Goal: Transaction & Acquisition: Obtain resource

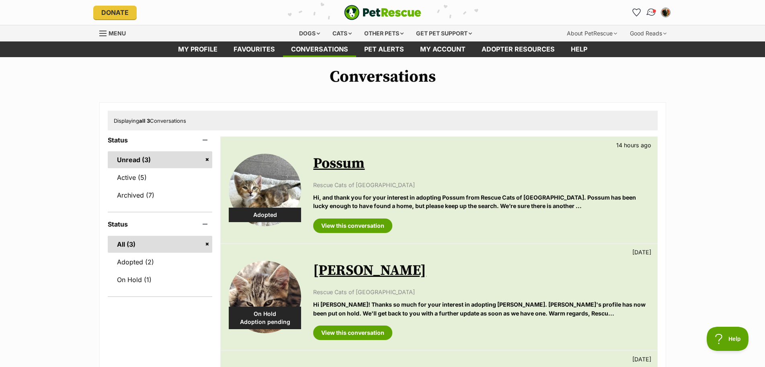
click at [650, 11] on img "Conversations" at bounding box center [651, 12] width 11 height 10
click at [651, 12] on img "Conversations" at bounding box center [651, 12] width 11 height 10
click at [379, 12] on img "PetRescue" at bounding box center [382, 12] width 77 height 15
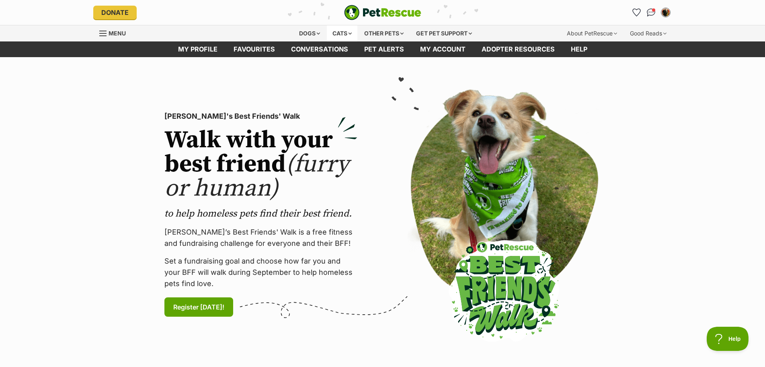
click at [352, 34] on div "Cats" at bounding box center [342, 33] width 31 height 16
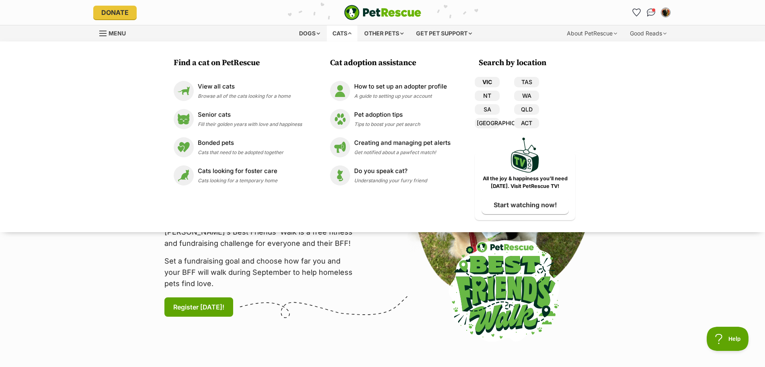
click at [490, 84] on link "VIC" at bounding box center [487, 82] width 25 height 10
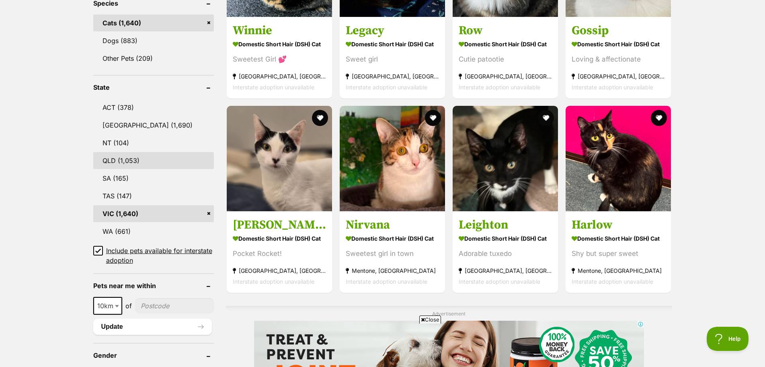
scroll to position [402, 0]
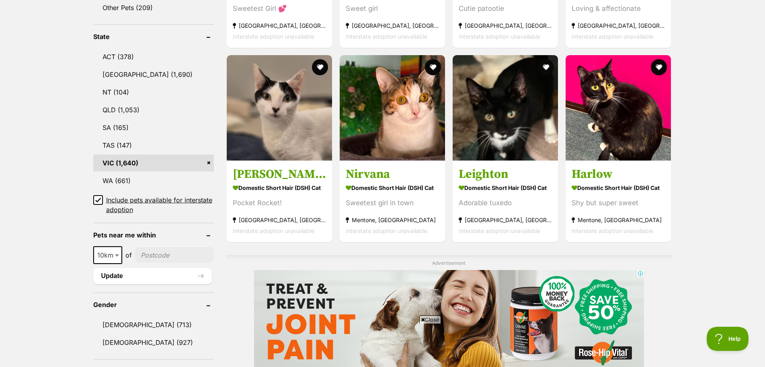
click at [116, 247] on span at bounding box center [118, 255] width 8 height 18
select select "100"
click at [165, 258] on input"] "postcode" at bounding box center [176, 254] width 75 height 15
type input"] "3925"
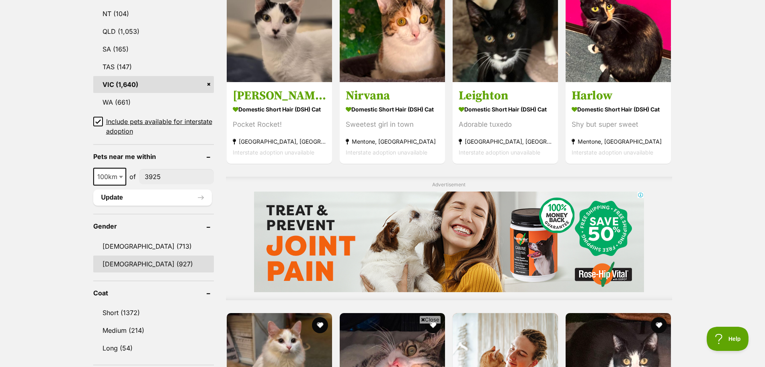
scroll to position [482, 0]
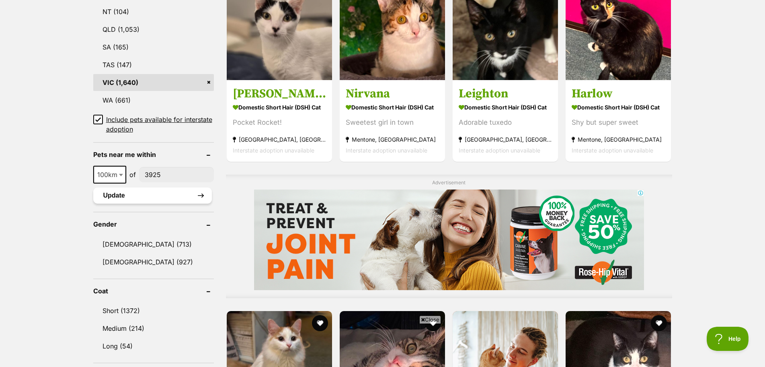
click at [137, 195] on button "Update" at bounding box center [152, 195] width 119 height 16
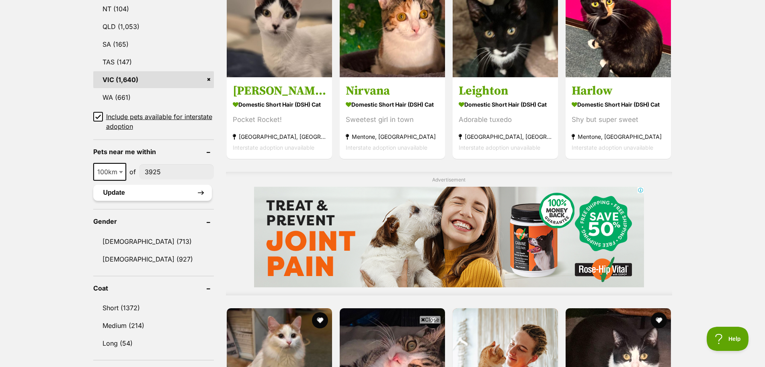
scroll to position [510, 0]
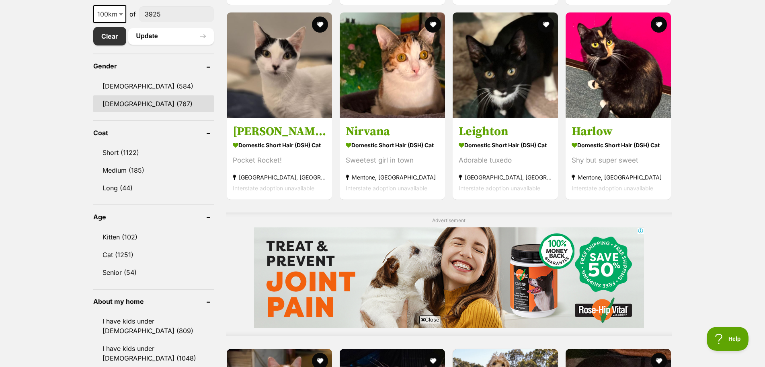
click at [123, 104] on link "[DEMOGRAPHIC_DATA] (767)" at bounding box center [153, 103] width 121 height 17
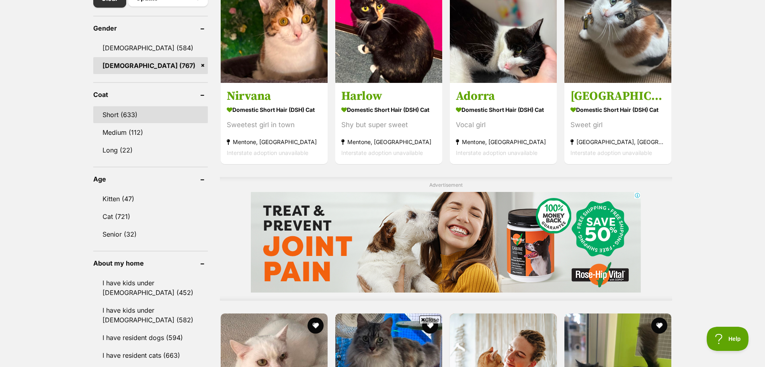
click at [123, 113] on link "Short (633)" at bounding box center [150, 114] width 115 height 17
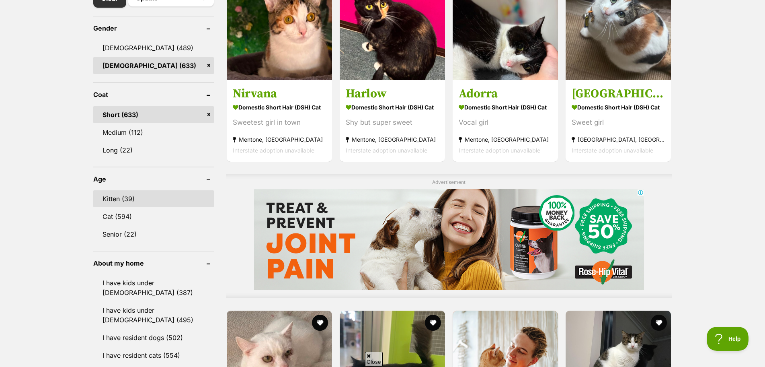
click at [126, 199] on link "Kitten (39)" at bounding box center [153, 198] width 121 height 17
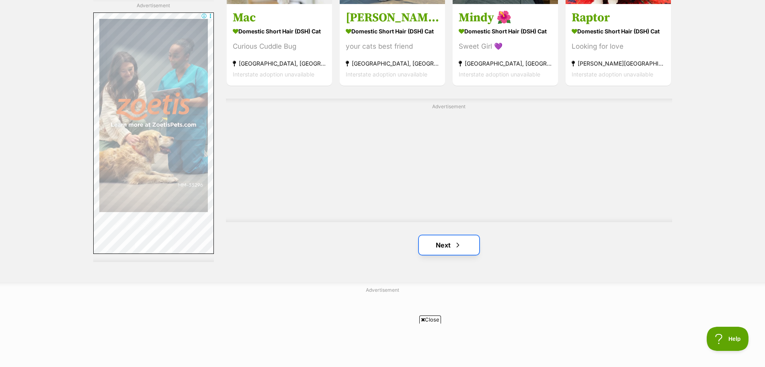
click at [445, 246] on link "Next" at bounding box center [449, 244] width 60 height 19
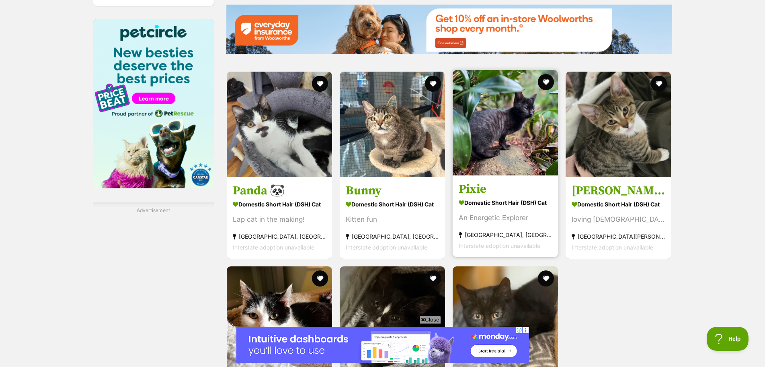
scroll to position [925, 0]
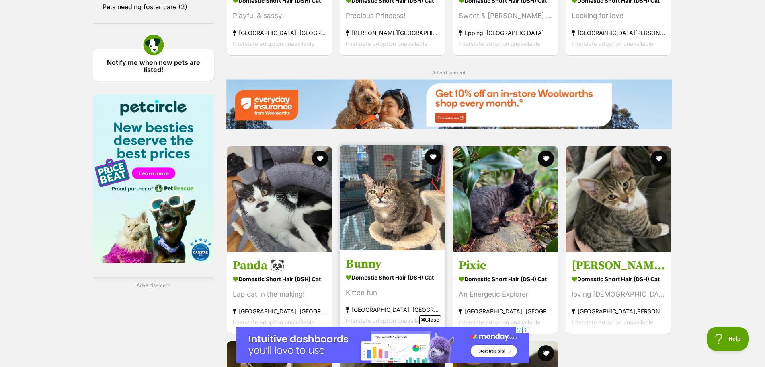
click at [385, 195] on img at bounding box center [392, 197] width 105 height 105
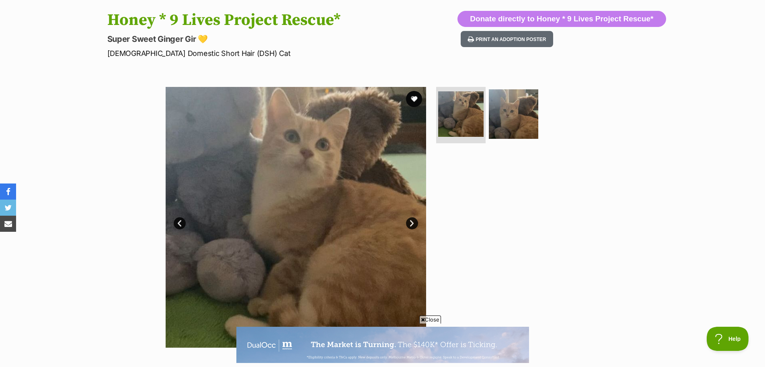
click at [408, 224] on link "Next" at bounding box center [412, 223] width 12 height 12
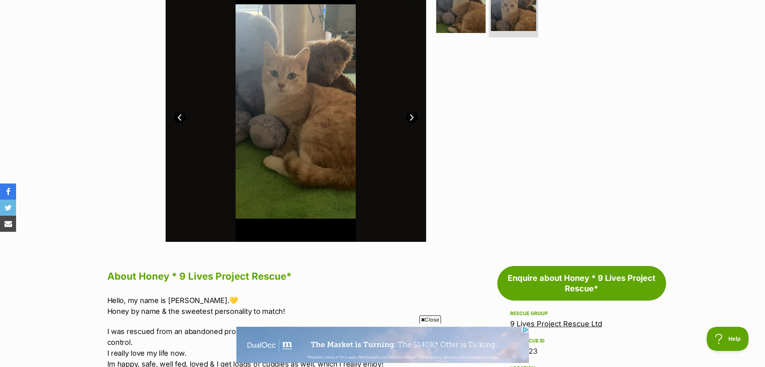
scroll to position [80, 0]
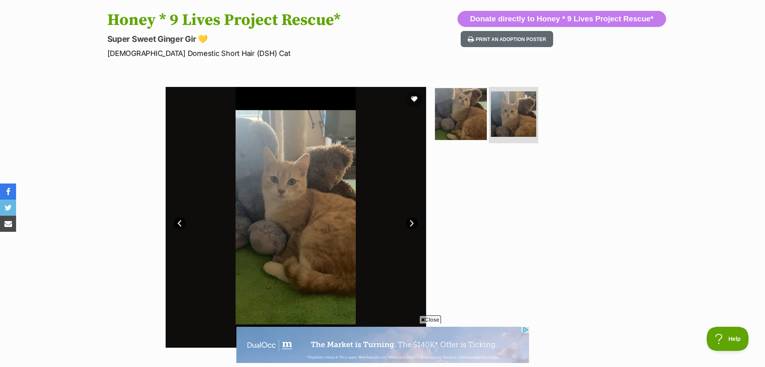
click at [449, 131] on img at bounding box center [461, 114] width 52 height 52
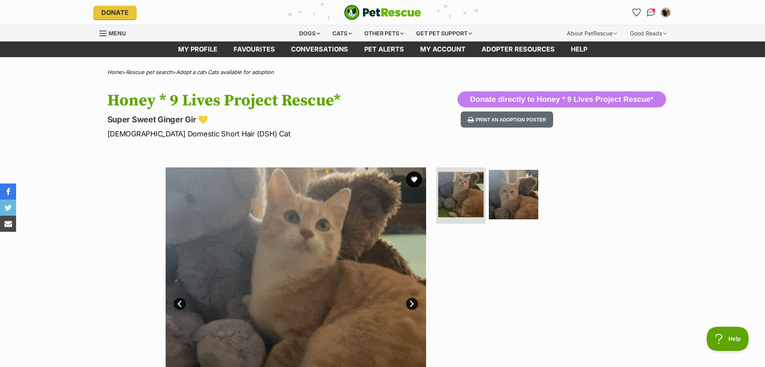
scroll to position [0, 0]
click at [516, 185] on img at bounding box center [514, 194] width 52 height 52
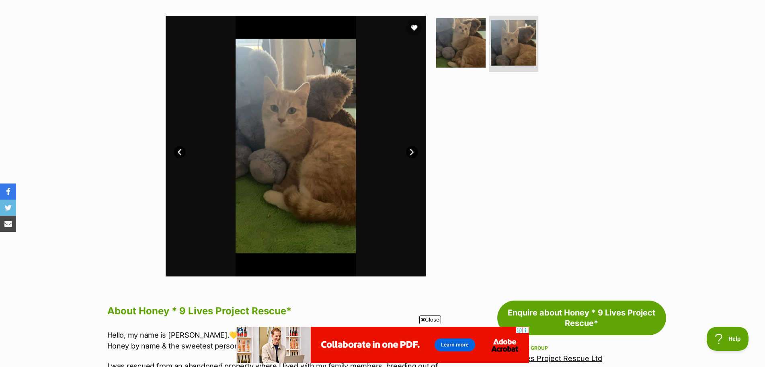
scroll to position [121, 0]
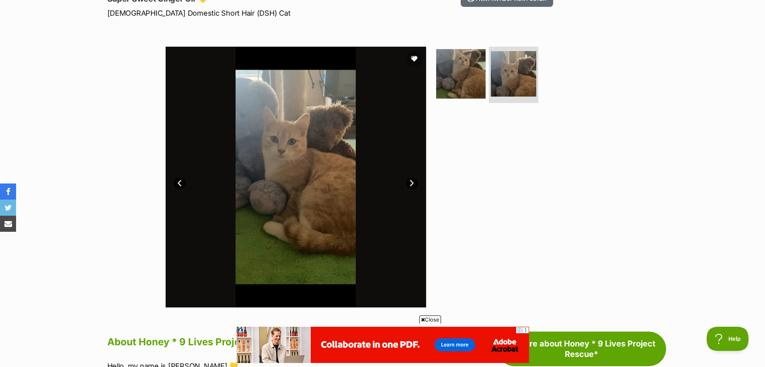
click at [412, 189] on link "Next" at bounding box center [412, 183] width 12 height 12
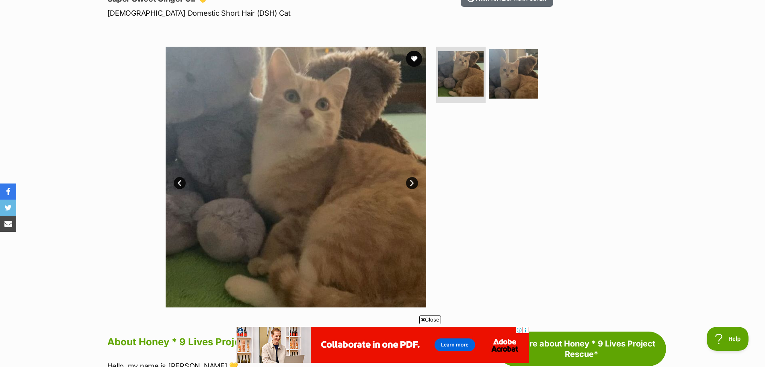
click at [468, 178] on div at bounding box center [517, 177] width 165 height 260
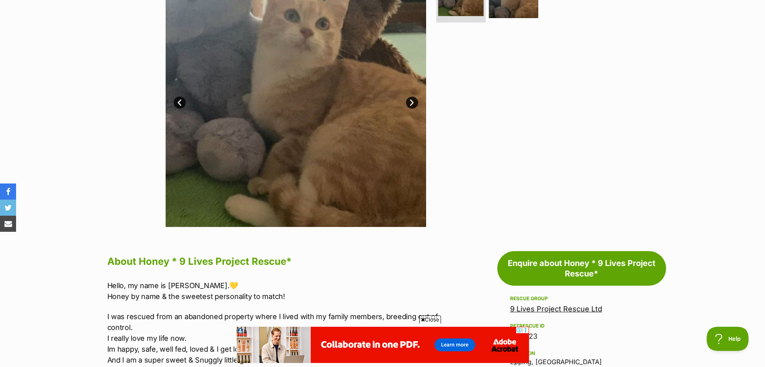
scroll to position [0, 0]
click at [413, 101] on link "Next" at bounding box center [412, 102] width 12 height 12
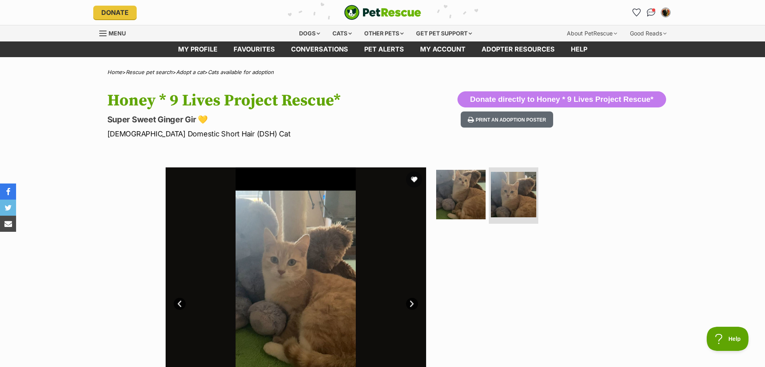
click at [325, 98] on h1 "Honey * 9 Lives Project Rescue*" at bounding box center [277, 100] width 340 height 18
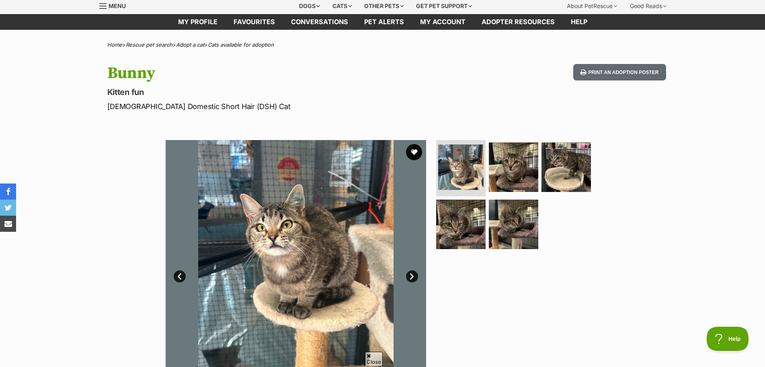
scroll to position [40, 0]
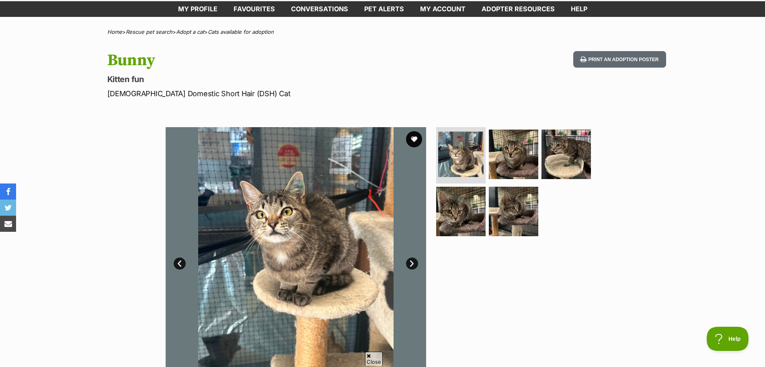
click at [347, 207] on img at bounding box center [296, 257] width 260 height 260
click at [412, 262] on link "Next" at bounding box center [412, 263] width 12 height 12
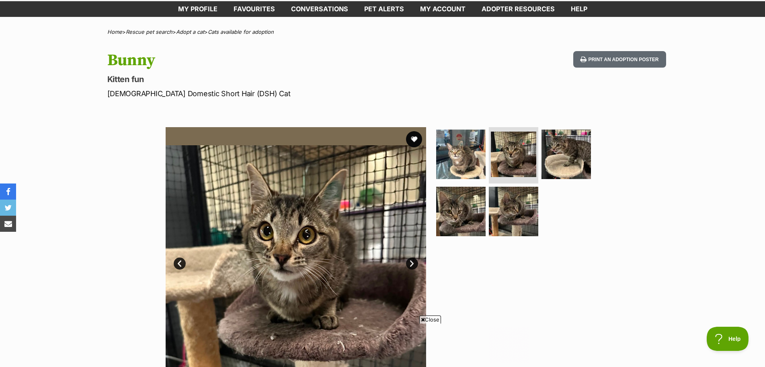
click at [412, 262] on link "Next" at bounding box center [412, 263] width 12 height 12
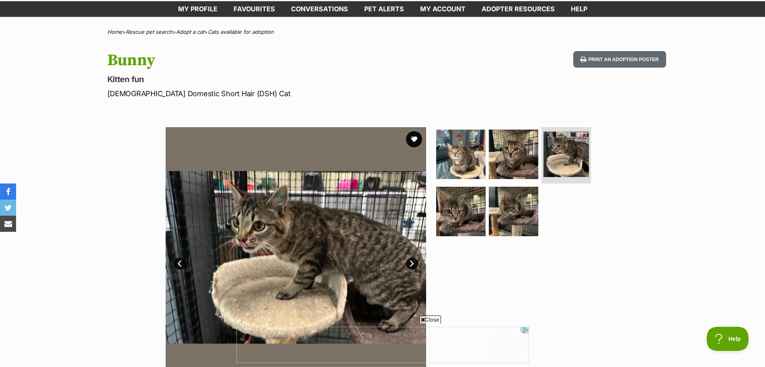
click at [412, 262] on link "Next" at bounding box center [412, 263] width 12 height 12
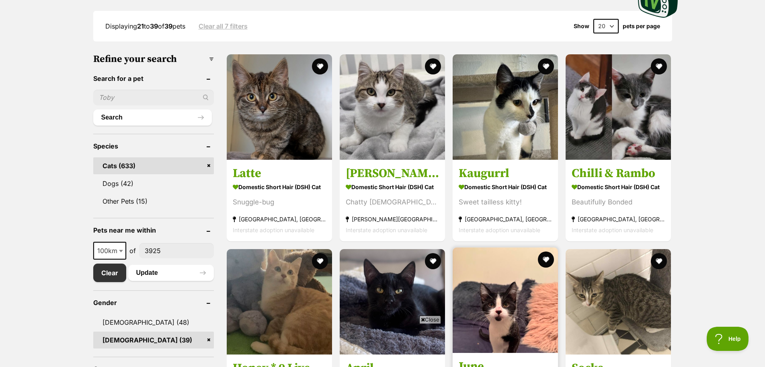
scroll to position [166, 0]
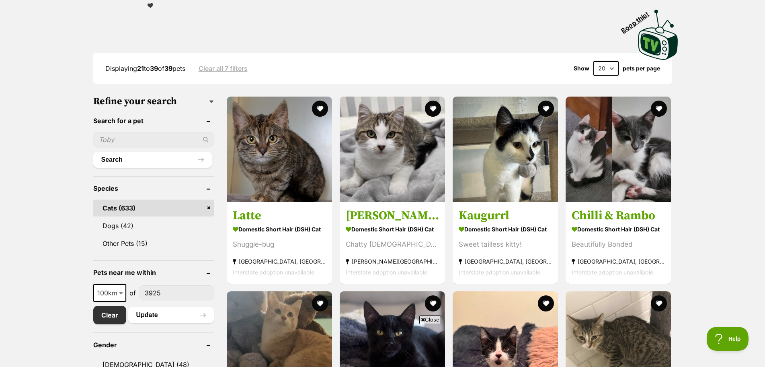
click at [605, 68] on select "20 40 60" at bounding box center [605, 68] width 25 height 14
select select "60"
click at [593, 61] on select "20 40 60" at bounding box center [605, 68] width 25 height 14
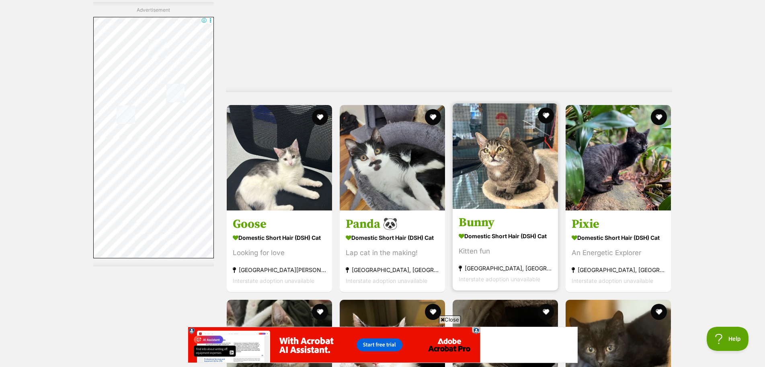
scroll to position [2372, 0]
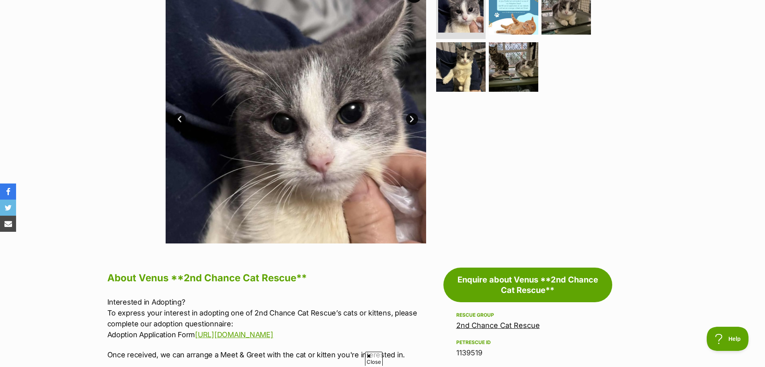
scroll to position [80, 0]
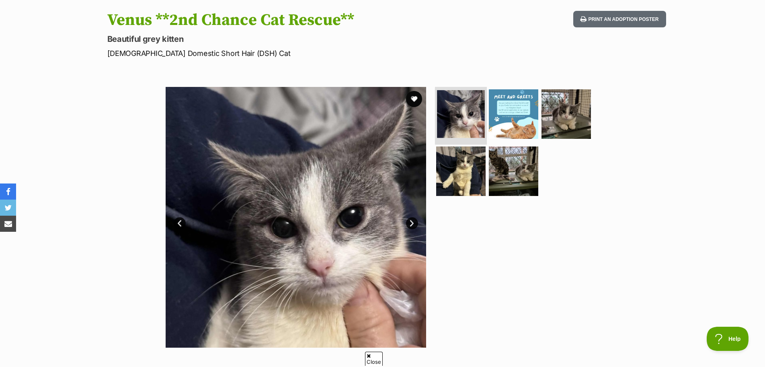
click at [457, 113] on img at bounding box center [461, 114] width 48 height 48
click at [413, 222] on link "Next" at bounding box center [412, 223] width 12 height 12
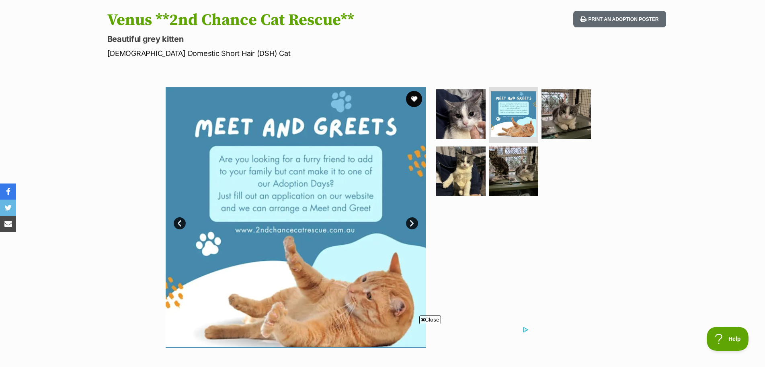
click at [413, 222] on link "Next" at bounding box center [412, 223] width 12 height 12
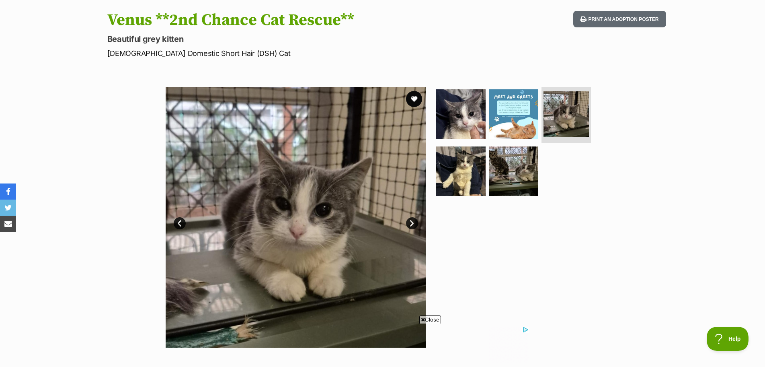
click at [413, 222] on link "Next" at bounding box center [412, 223] width 12 height 12
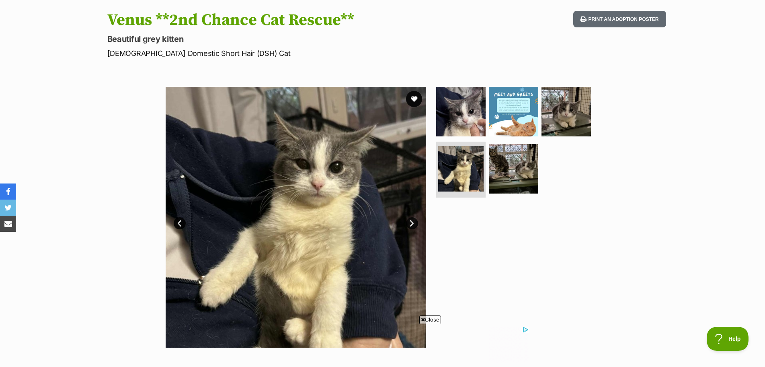
click at [413, 222] on link "Next" at bounding box center [412, 223] width 12 height 12
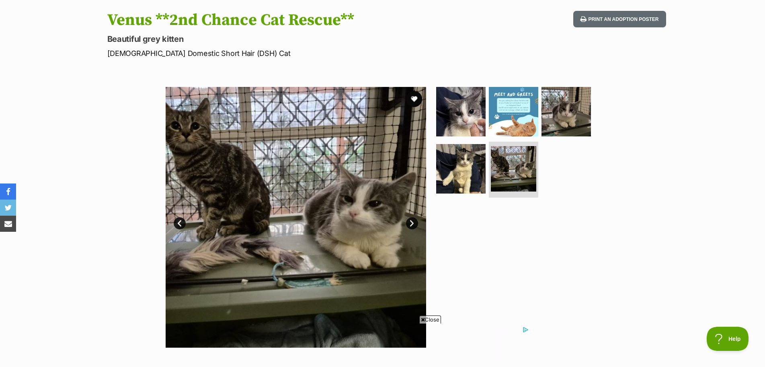
click at [413, 222] on link "Next" at bounding box center [412, 223] width 12 height 12
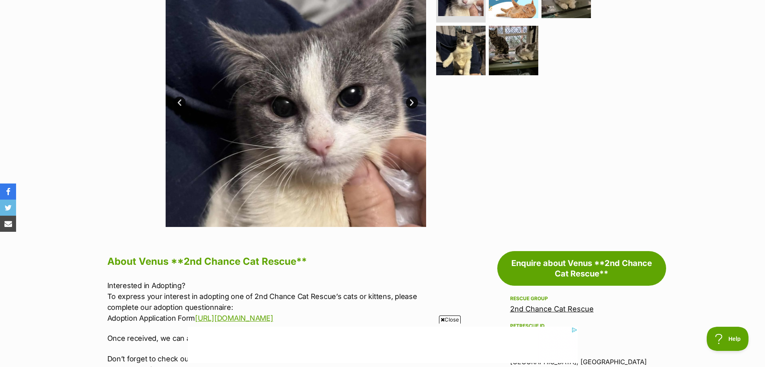
click at [530, 191] on div at bounding box center [517, 96] width 165 height 260
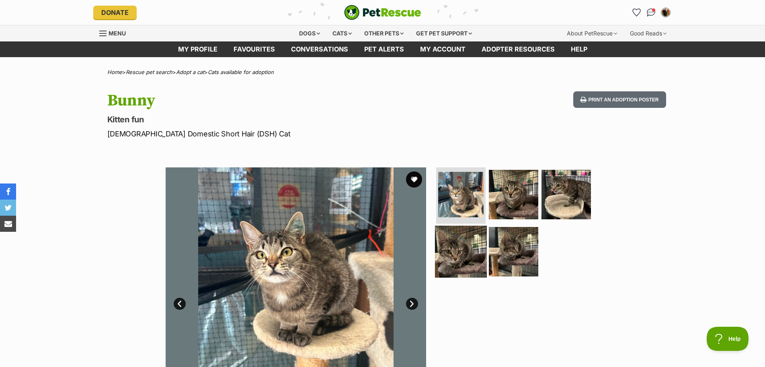
click at [471, 249] on img at bounding box center [461, 251] width 52 height 52
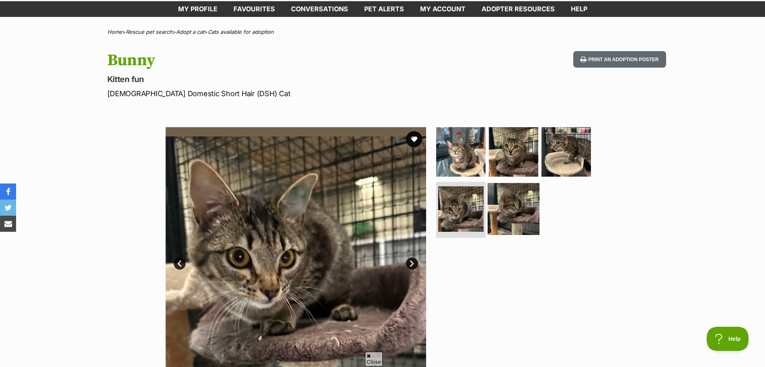
click at [517, 221] on img at bounding box center [514, 208] width 52 height 52
